Goal: Book appointment/travel/reservation

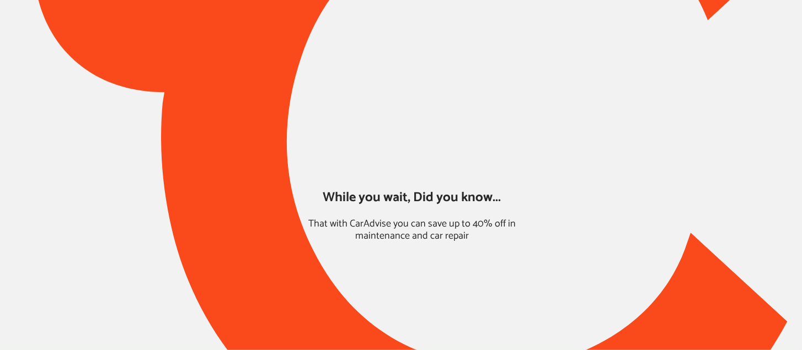
type input "*****"
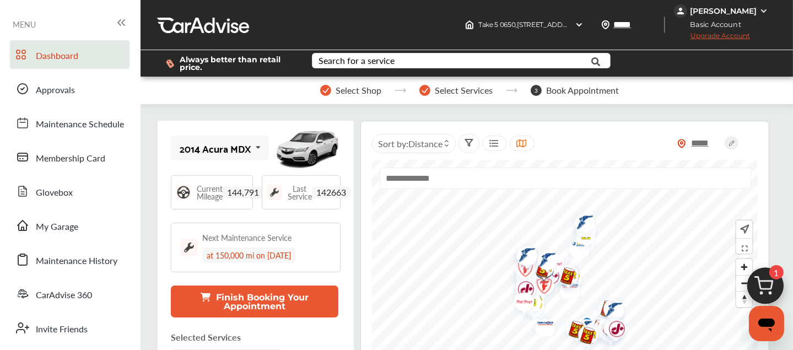
click at [759, 286] on img at bounding box center [765, 288] width 53 height 53
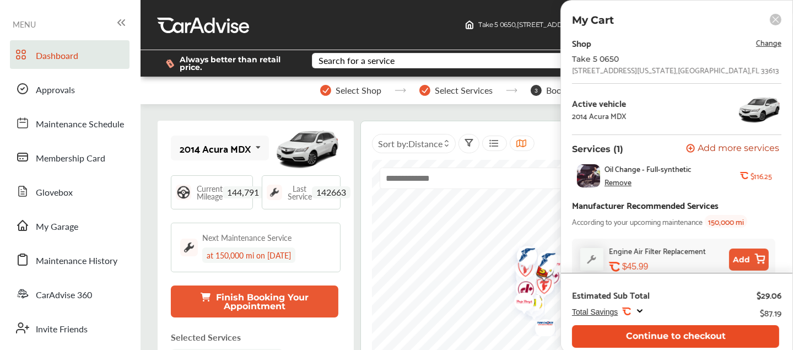
click at [704, 336] on button "Continue to checkout" at bounding box center [675, 336] width 207 height 23
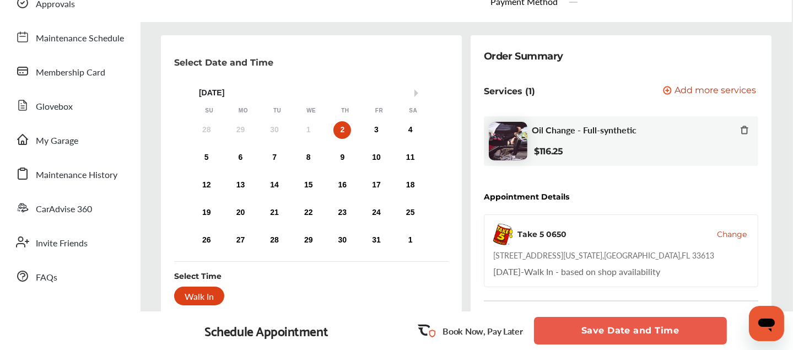
scroll to position [84, 0]
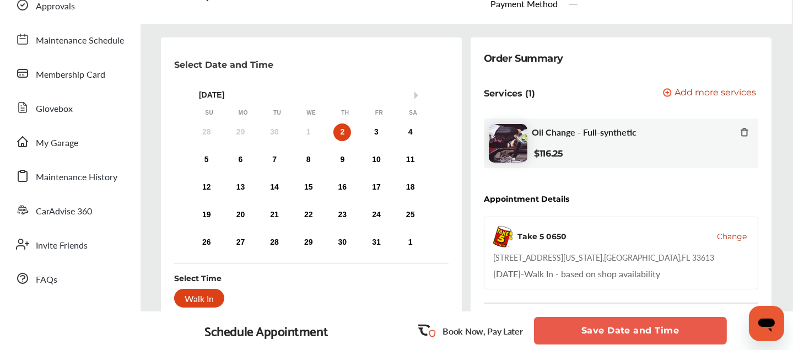
click at [224, 291] on div "Walk In" at bounding box center [199, 298] width 50 height 19
click at [224, 297] on div "Walk In" at bounding box center [199, 298] width 50 height 19
click at [605, 329] on button "Save Date and Time" at bounding box center [630, 331] width 193 height 28
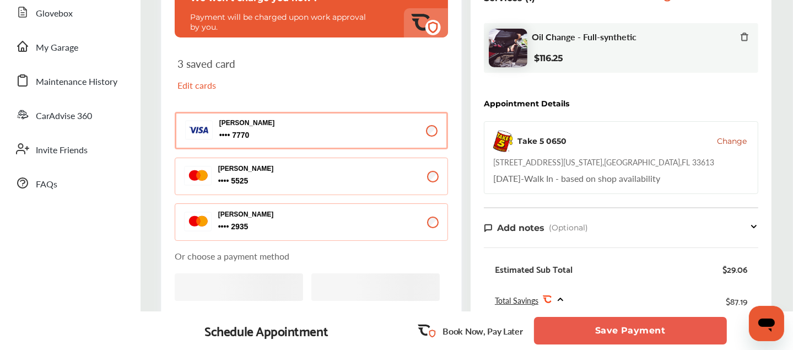
scroll to position [180, 0]
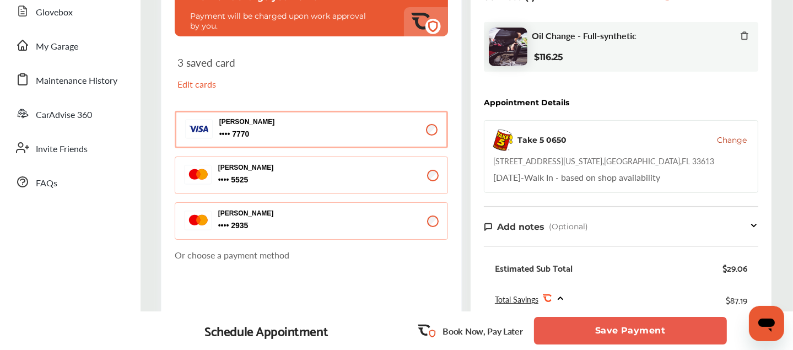
click at [582, 321] on button "Save Payment" at bounding box center [630, 331] width 193 height 28
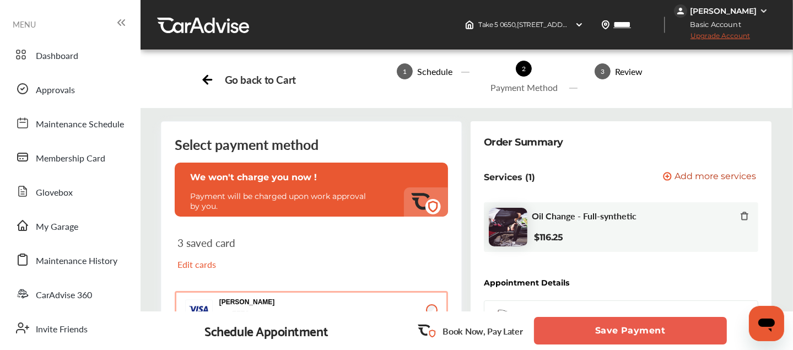
scroll to position [180, 0]
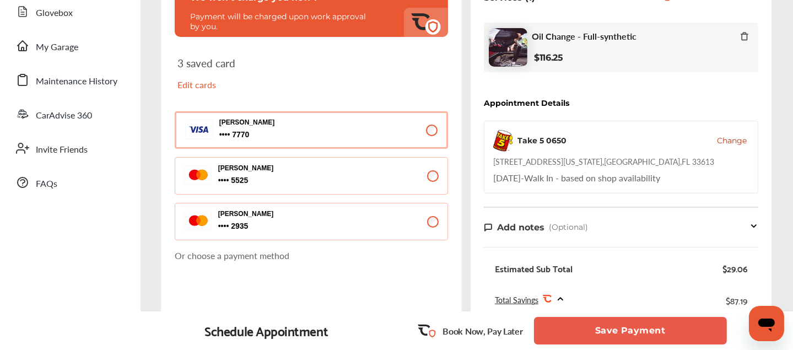
click at [619, 340] on button "Save Payment" at bounding box center [630, 331] width 193 height 28
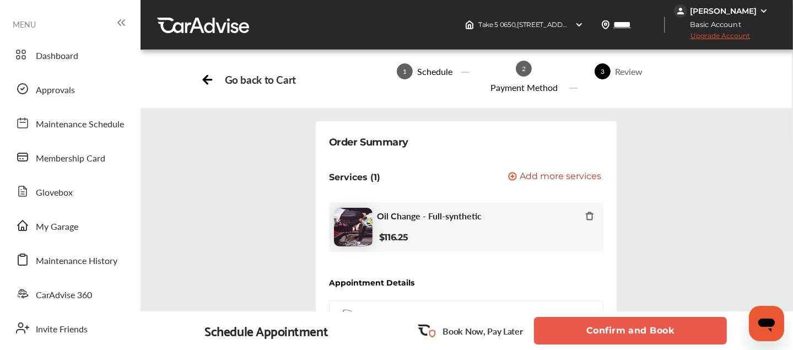
drag, startPoint x: 619, startPoint y: 340, endPoint x: 598, endPoint y: 331, distance: 23.5
click at [598, 331] on button "Confirm and Book" at bounding box center [630, 331] width 193 height 28
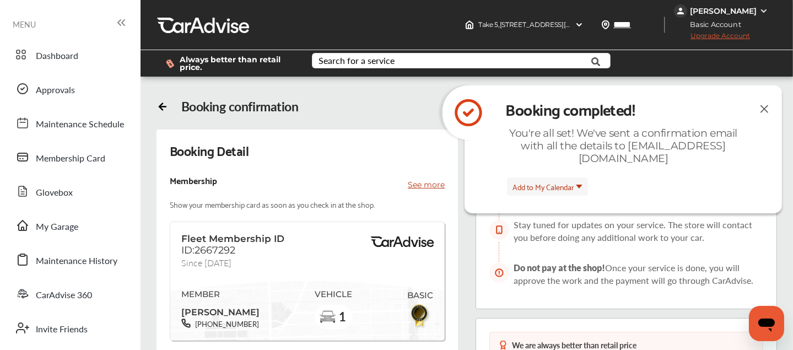
click at [765, 110] on img at bounding box center [764, 109] width 13 height 14
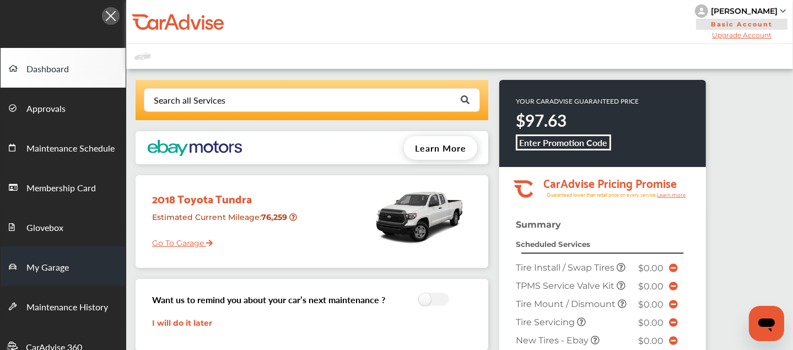
click at [63, 277] on link "My Garage" at bounding box center [63, 266] width 125 height 40
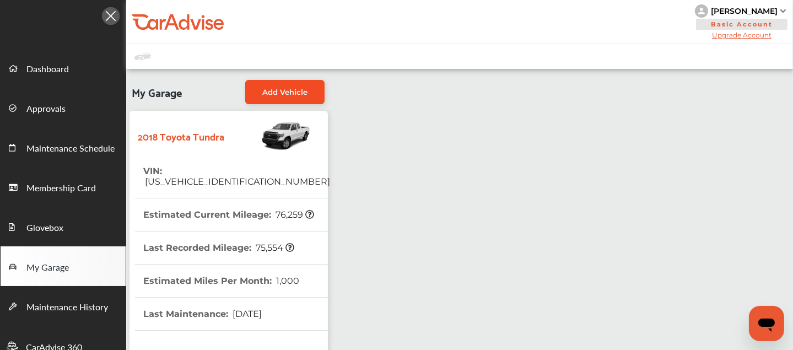
click at [273, 91] on span "Add Vehicle" at bounding box center [284, 92] width 45 height 9
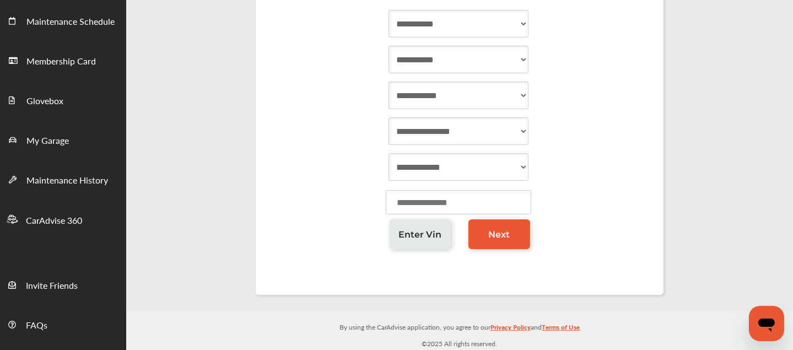
scroll to position [126, 0]
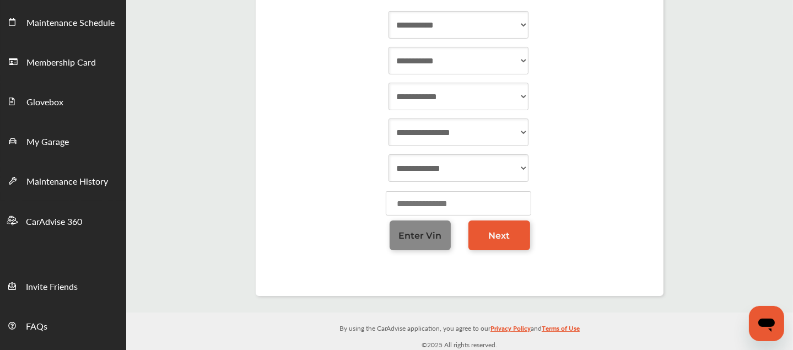
click at [420, 246] on link "Enter Vin" at bounding box center [421, 236] width 62 height 30
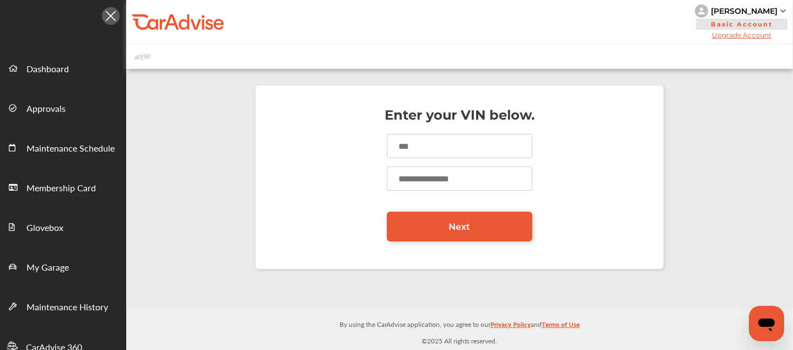
click at [428, 151] on input at bounding box center [460, 146] width 146 height 24
paste input "**********"
type input "**********"
click at [421, 180] on input "number" at bounding box center [460, 178] width 146 height 24
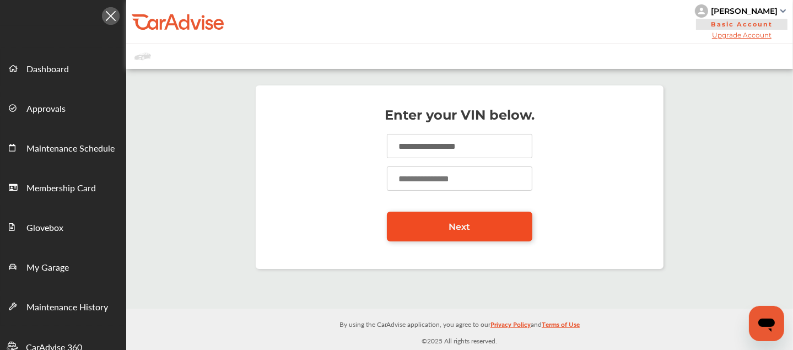
type input "*****"
click at [470, 239] on link "Next" at bounding box center [460, 227] width 146 height 30
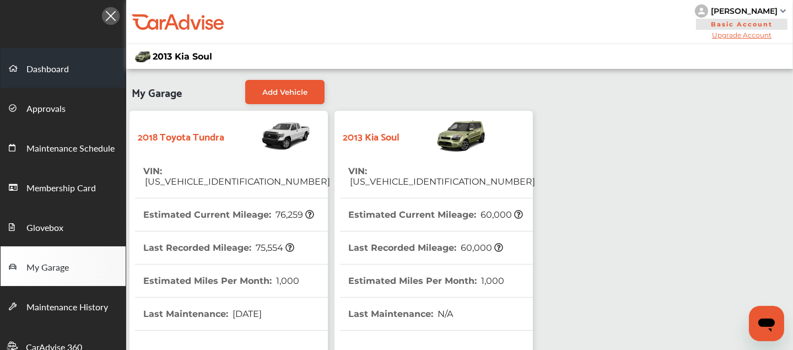
click at [53, 63] on span "Dashboard" at bounding box center [47, 69] width 42 height 14
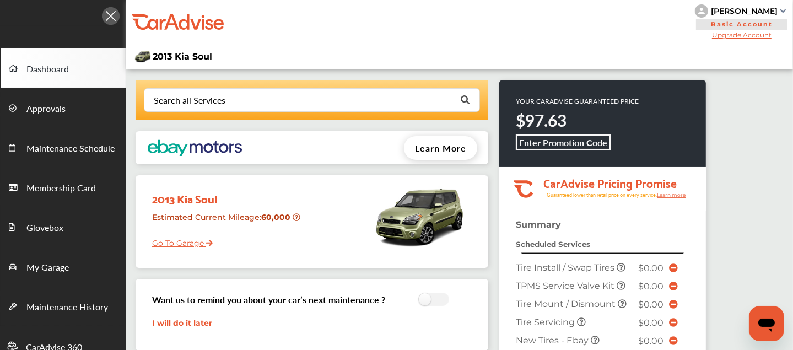
click at [52, 57] on link "Dashboard" at bounding box center [63, 68] width 125 height 40
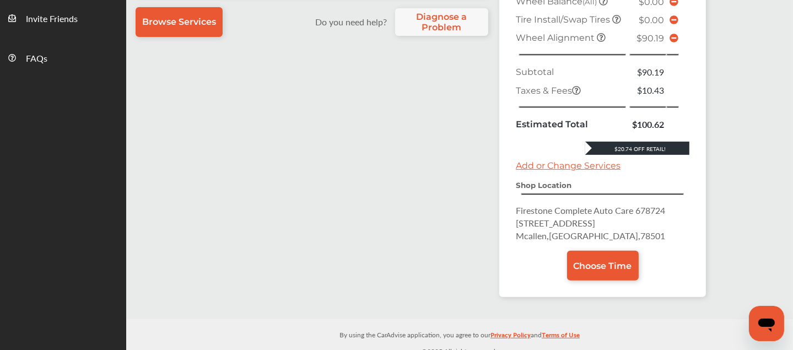
scroll to position [392, 0]
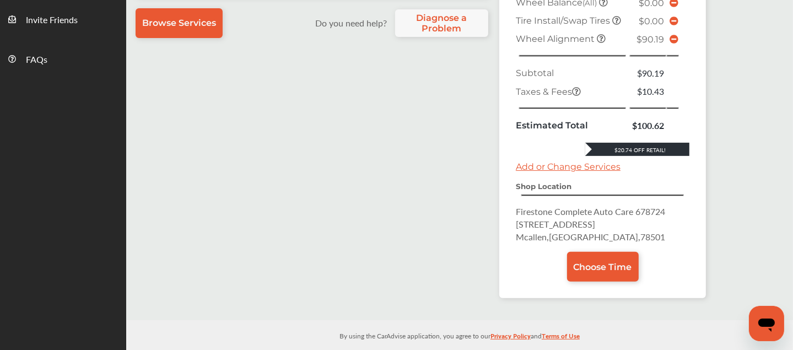
click at [672, 44] on icon at bounding box center [674, 39] width 9 height 9
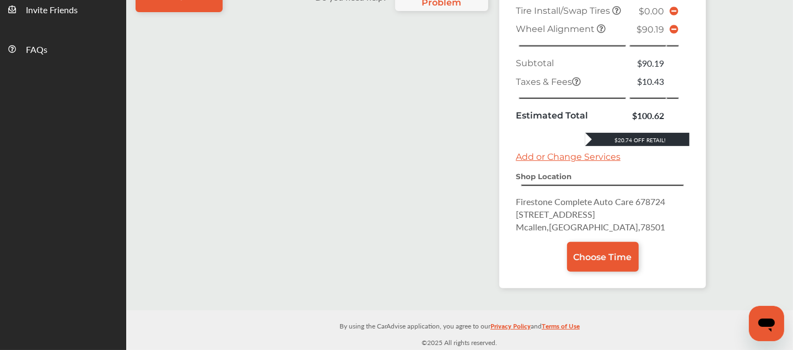
scroll to position [337, 0]
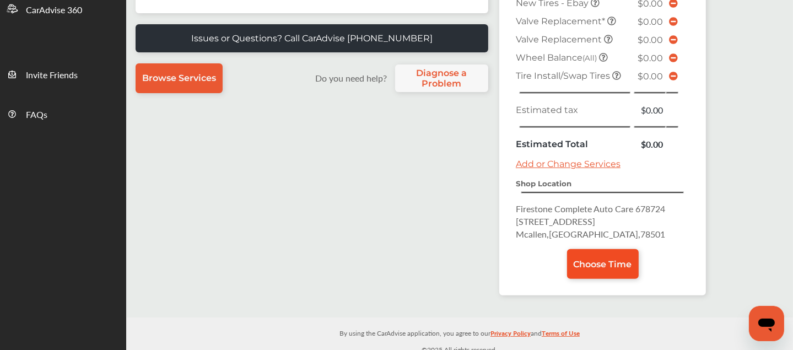
click at [595, 259] on span "Choose Time" at bounding box center [603, 264] width 58 height 10
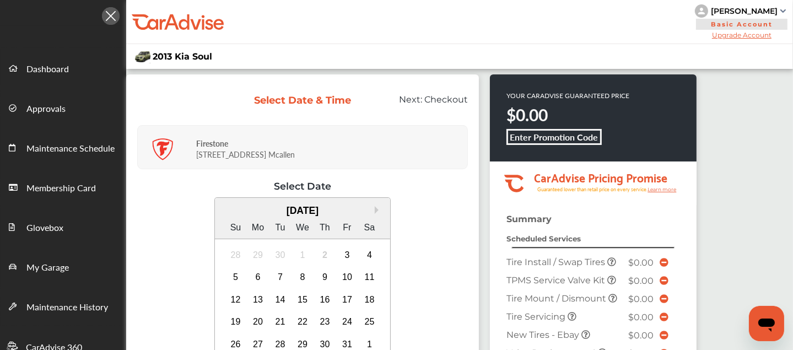
scroll to position [185, 0]
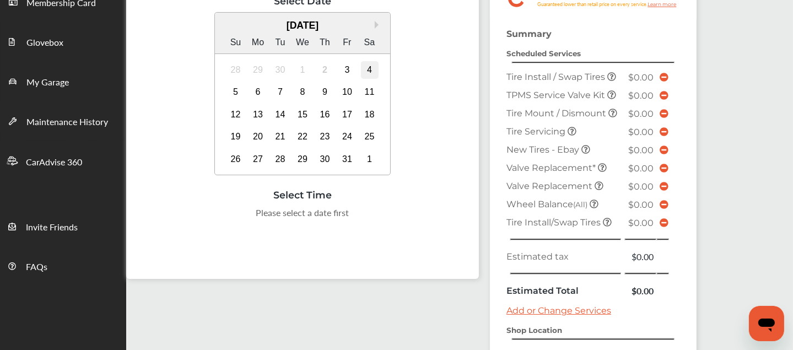
click at [369, 68] on div "4" at bounding box center [370, 70] width 18 height 18
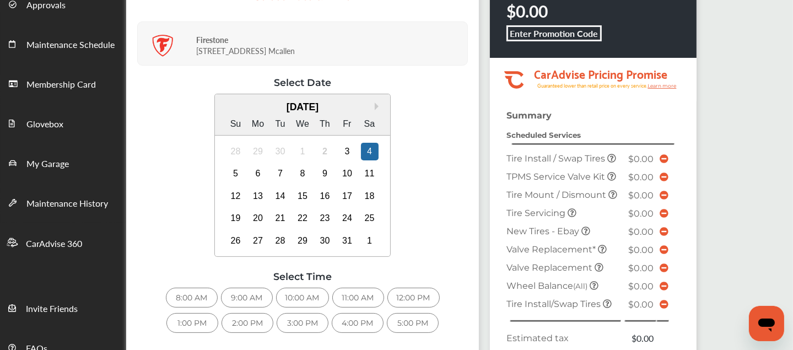
scroll to position [105, 0]
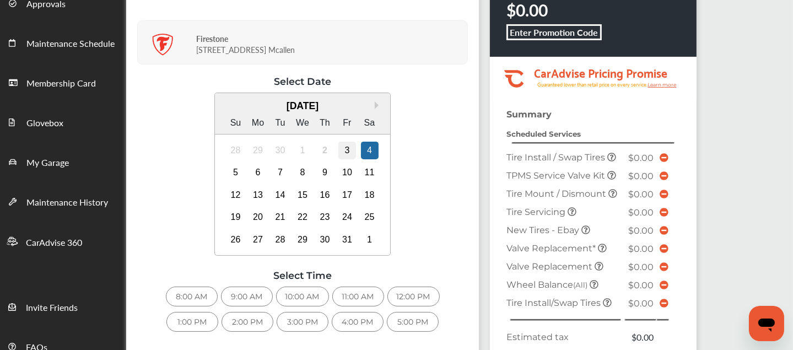
click at [345, 149] on div "3" at bounding box center [347, 151] width 18 height 18
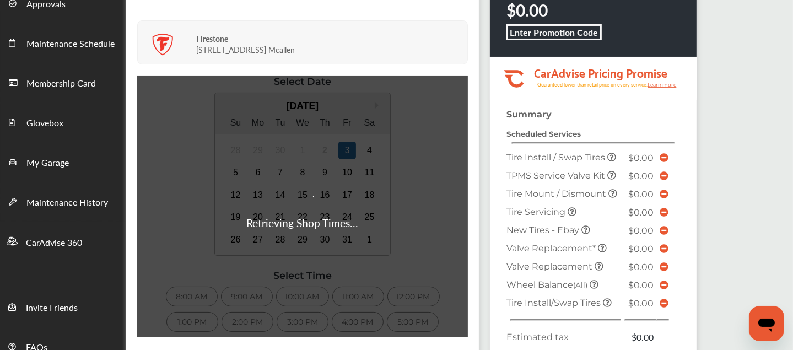
click at [216, 342] on div "Select Date & Time Next: Checkout Firestone [STREET_ADDRESS] Retrieving Shop Ti…" at bounding box center [302, 165] width 353 height 390
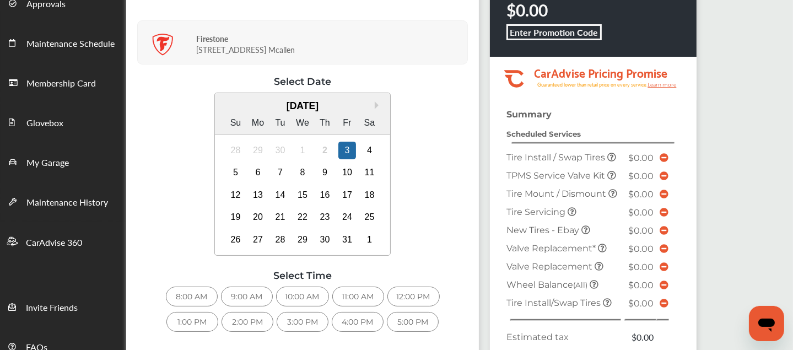
click at [251, 293] on div "9:00 AM" at bounding box center [247, 297] width 52 height 20
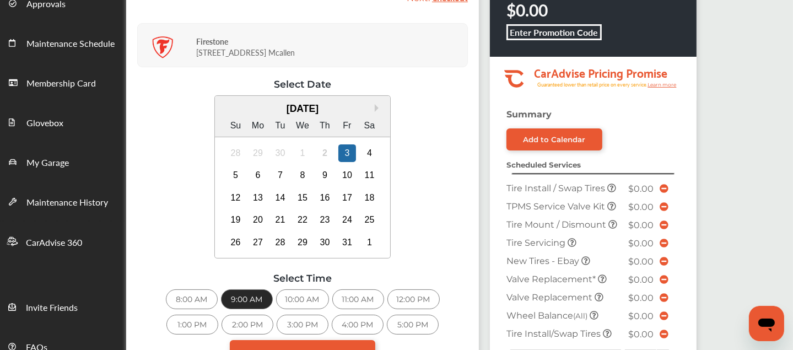
click at [442, 164] on div "Next Month [DATE] Su Mo Tu We Th Fr Sa 28 29 30 1 2 3 4 5 6 7 8 9 10 11 12 13 1…" at bounding box center [302, 178] width 331 height 166
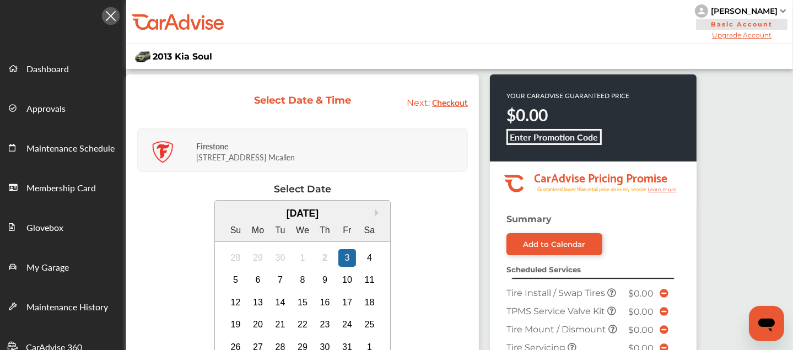
scroll to position [4, 0]
